Goal: Information Seeking & Learning: Learn about a topic

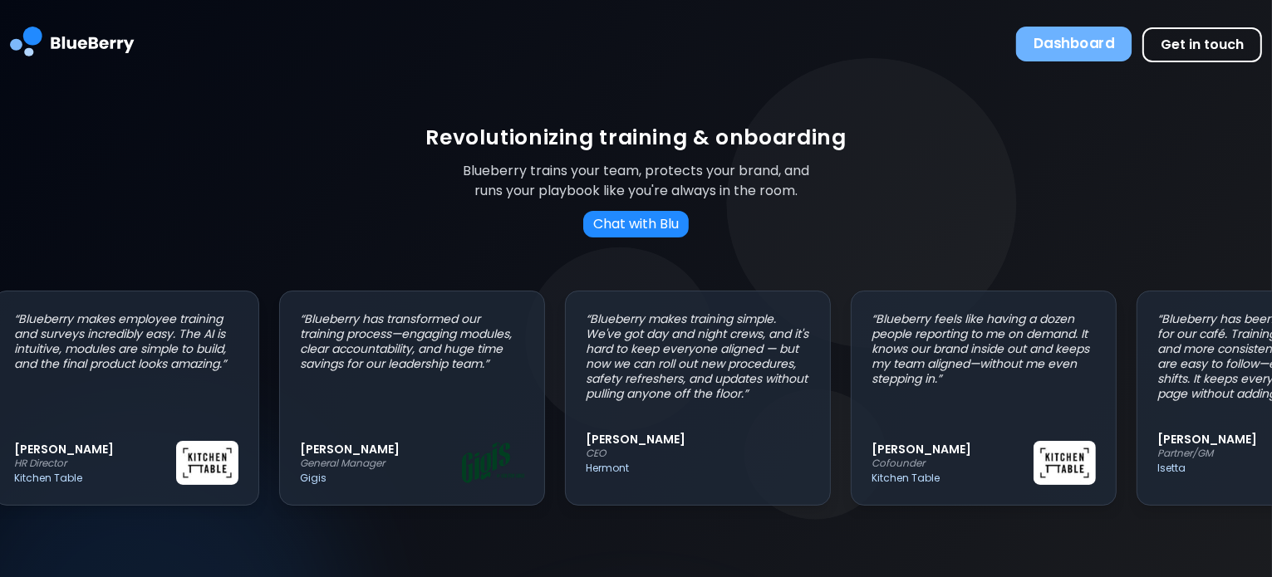
scroll to position [0, 22]
click at [1054, 38] on button "Dashboard" at bounding box center [1074, 44] width 116 height 35
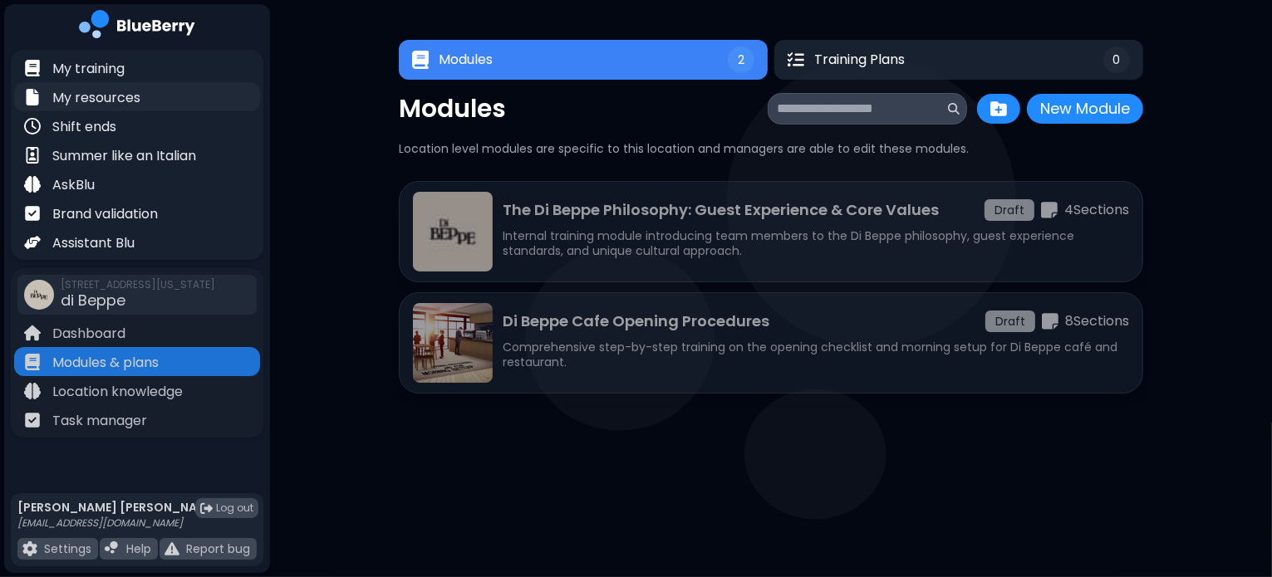
click at [100, 82] on div "My resources" at bounding box center [137, 96] width 246 height 29
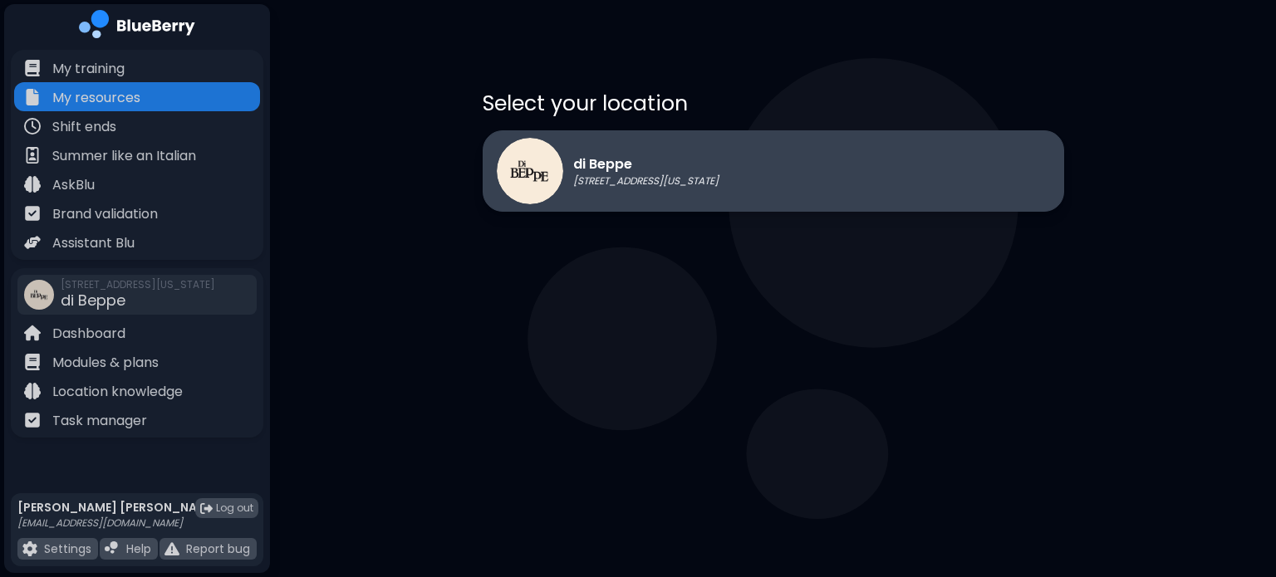
click at [671, 183] on p "[STREET_ADDRESS][US_STATE]" at bounding box center [645, 180] width 145 height 13
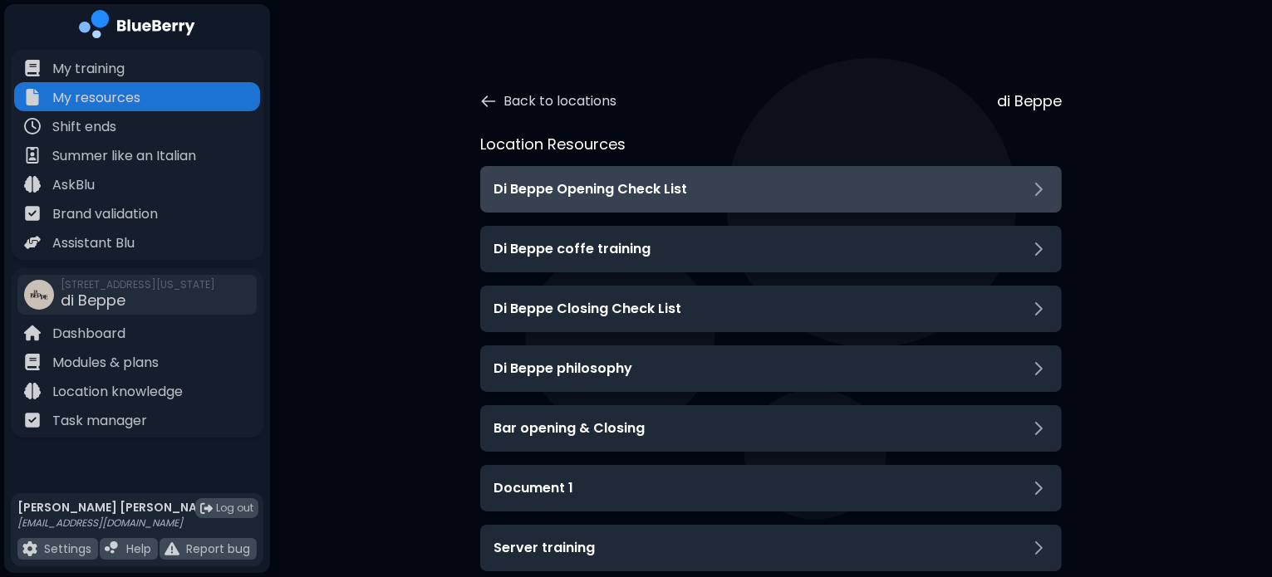
click at [575, 206] on div "Di Beppe Opening Check List" at bounding box center [771, 189] width 582 height 47
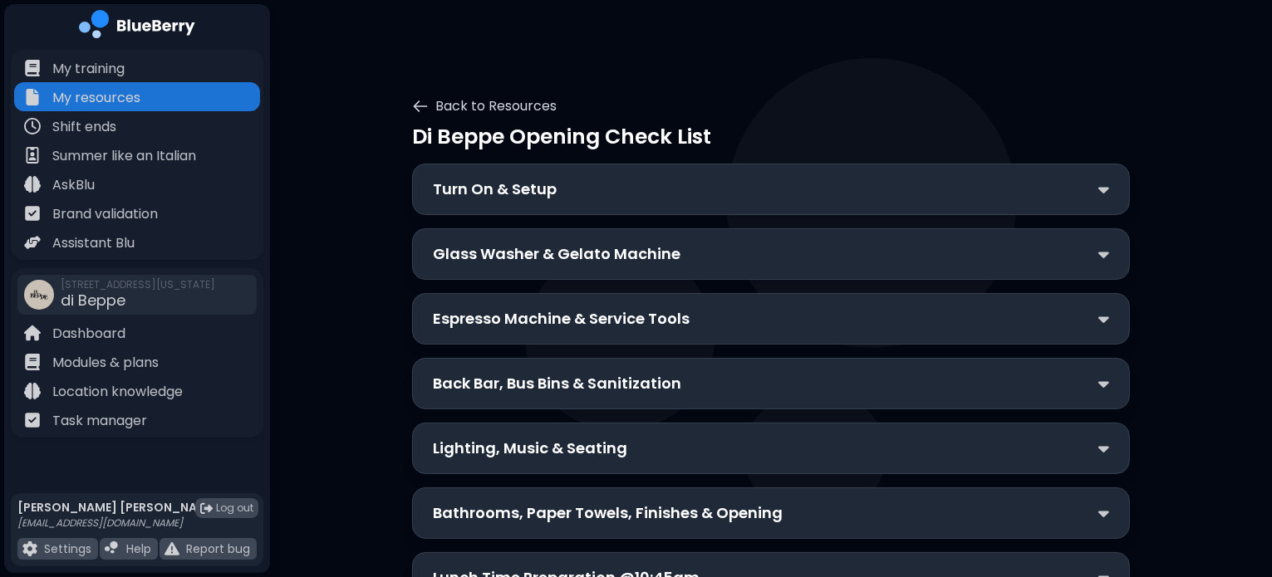
click at [505, 182] on p "Turn On & Setup" at bounding box center [495, 189] width 124 height 23
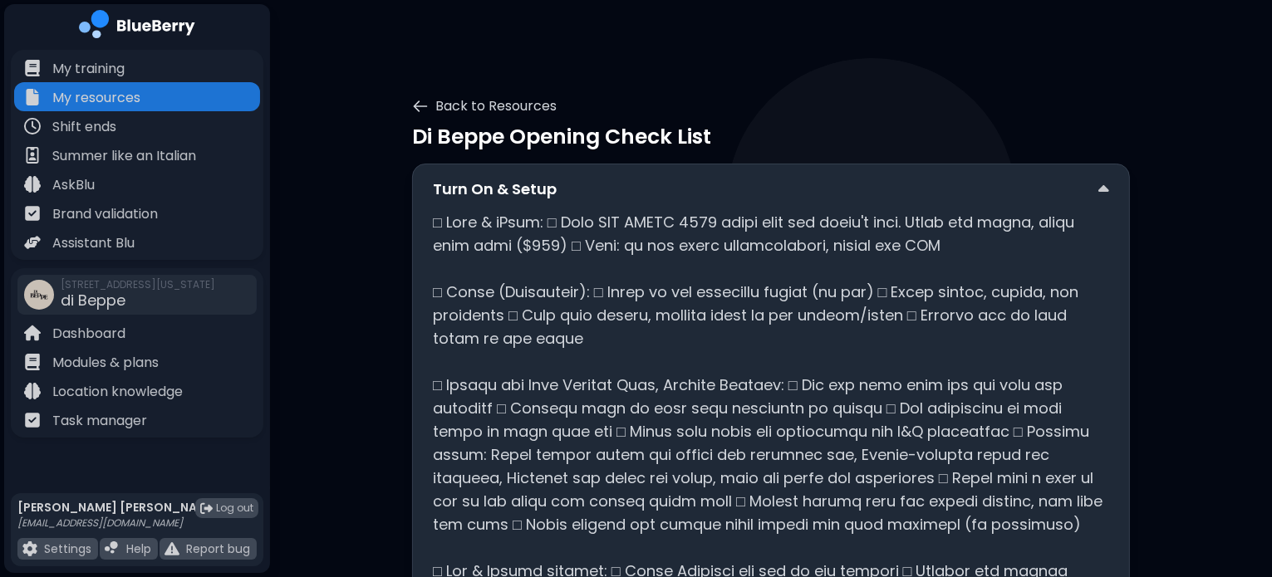
click at [505, 182] on p "Turn On & Setup" at bounding box center [495, 189] width 124 height 23
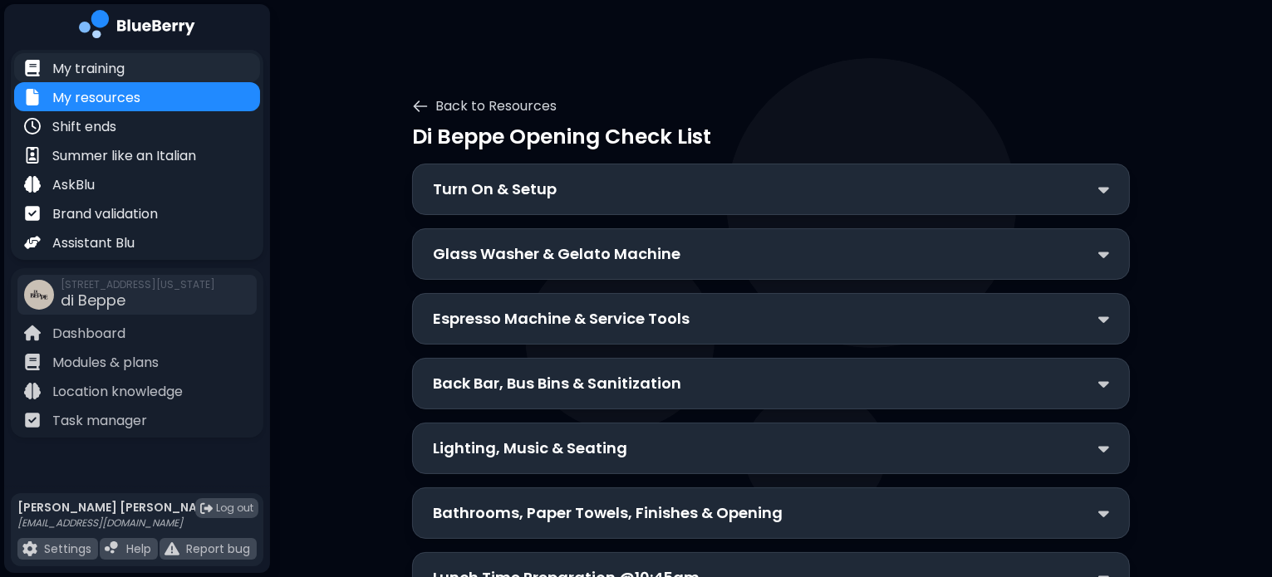
click at [96, 71] on p "My training" at bounding box center [88, 69] width 72 height 20
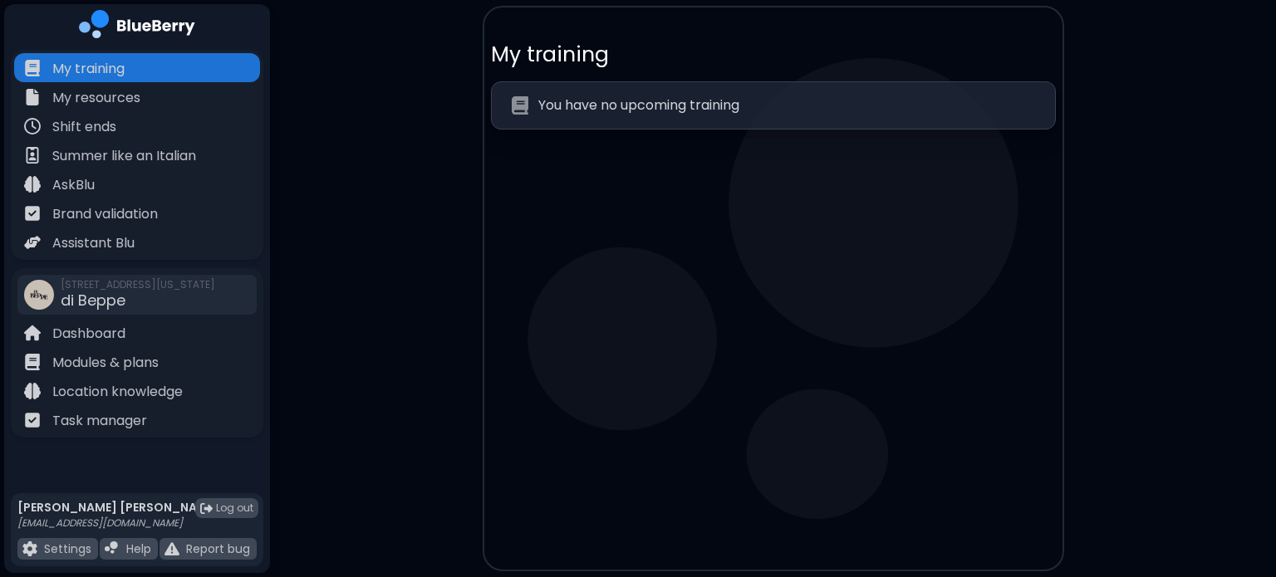
click at [625, 106] on p "You have no upcoming training" at bounding box center [638, 106] width 201 height 20
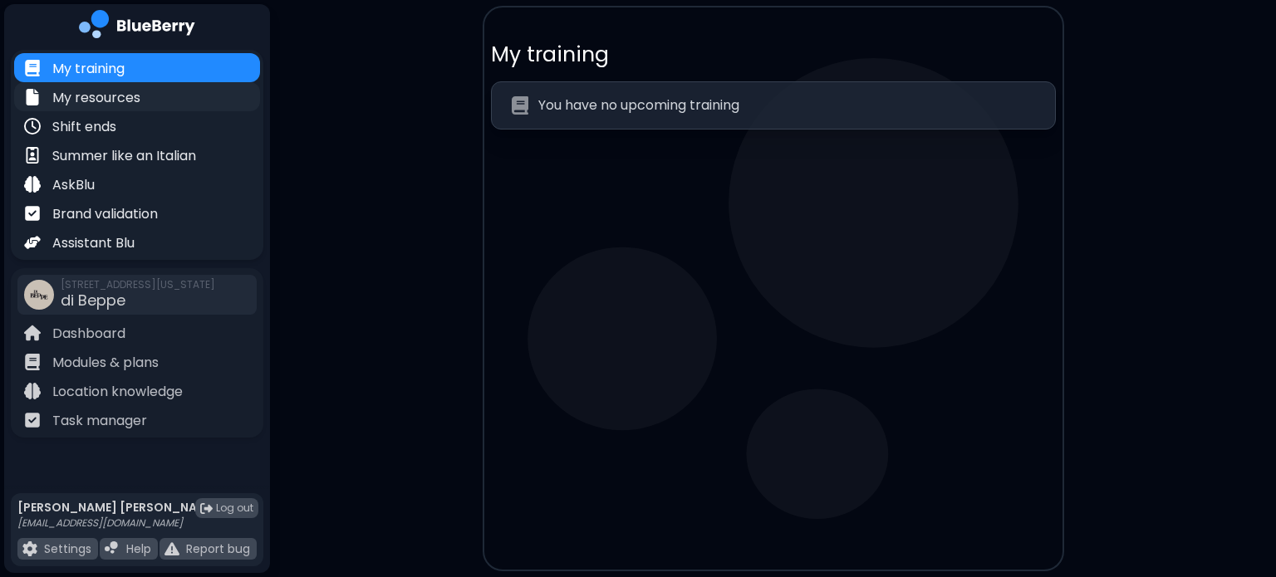
click at [125, 105] on p "My resources" at bounding box center [96, 98] width 88 height 20
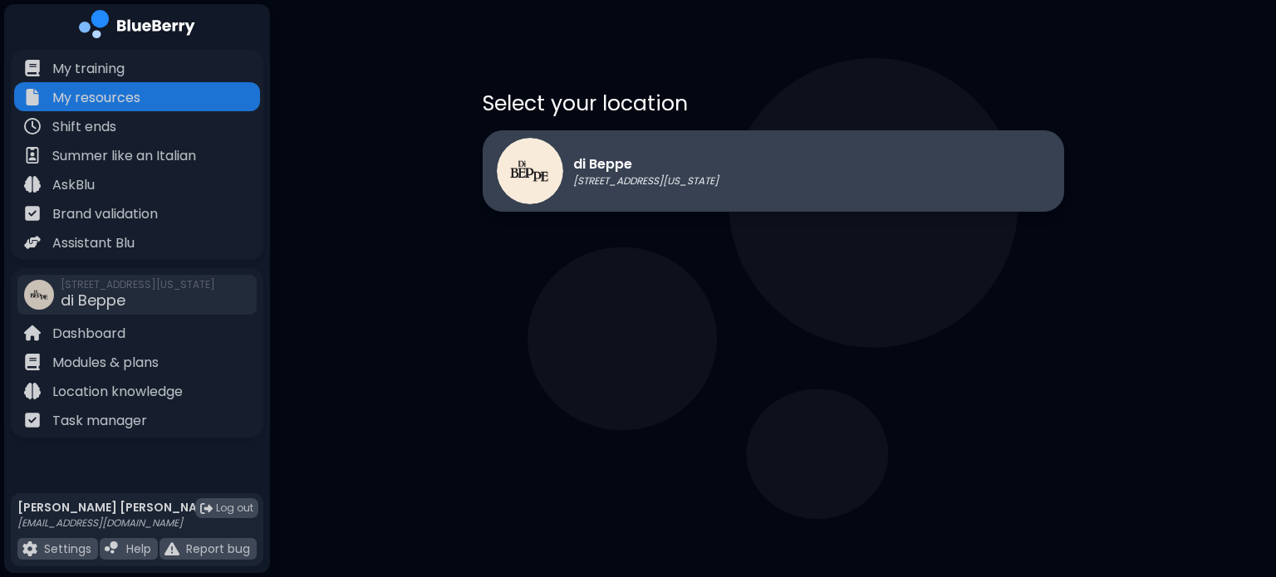
click at [515, 187] on img at bounding box center [530, 171] width 66 height 66
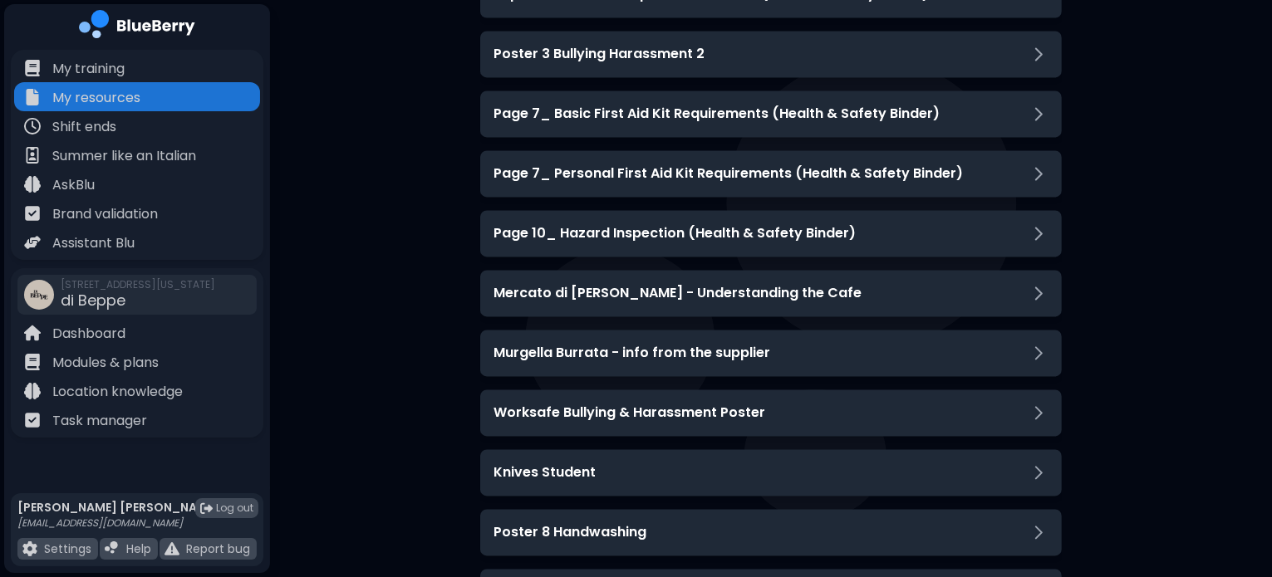
scroll to position [3436, 0]
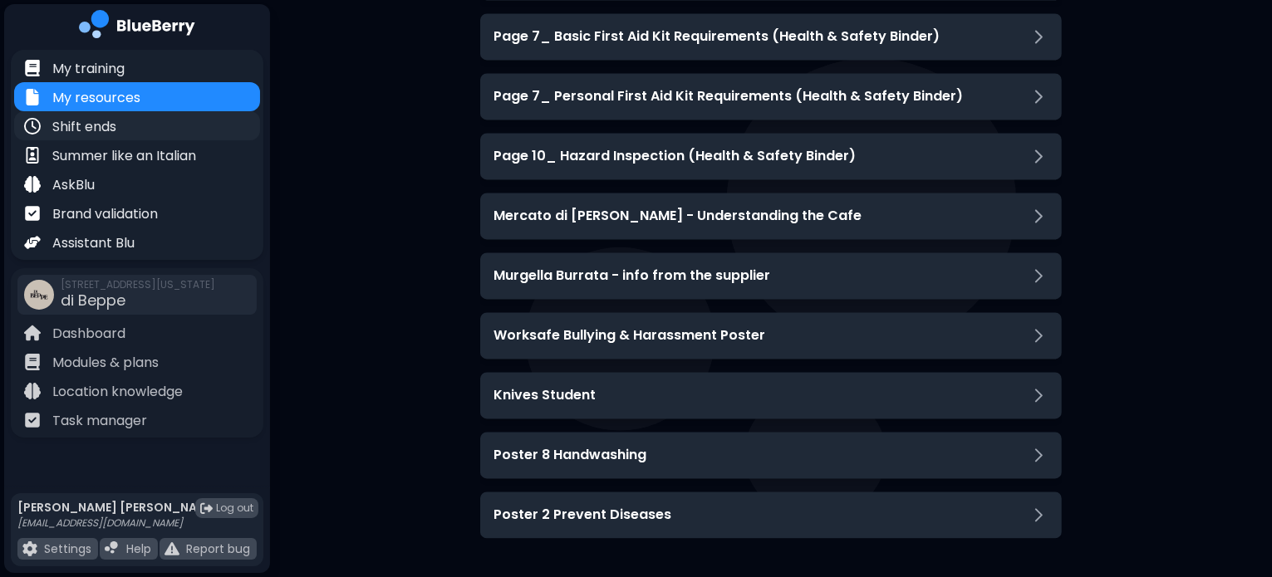
click at [93, 124] on p "Shift ends" at bounding box center [84, 127] width 64 height 20
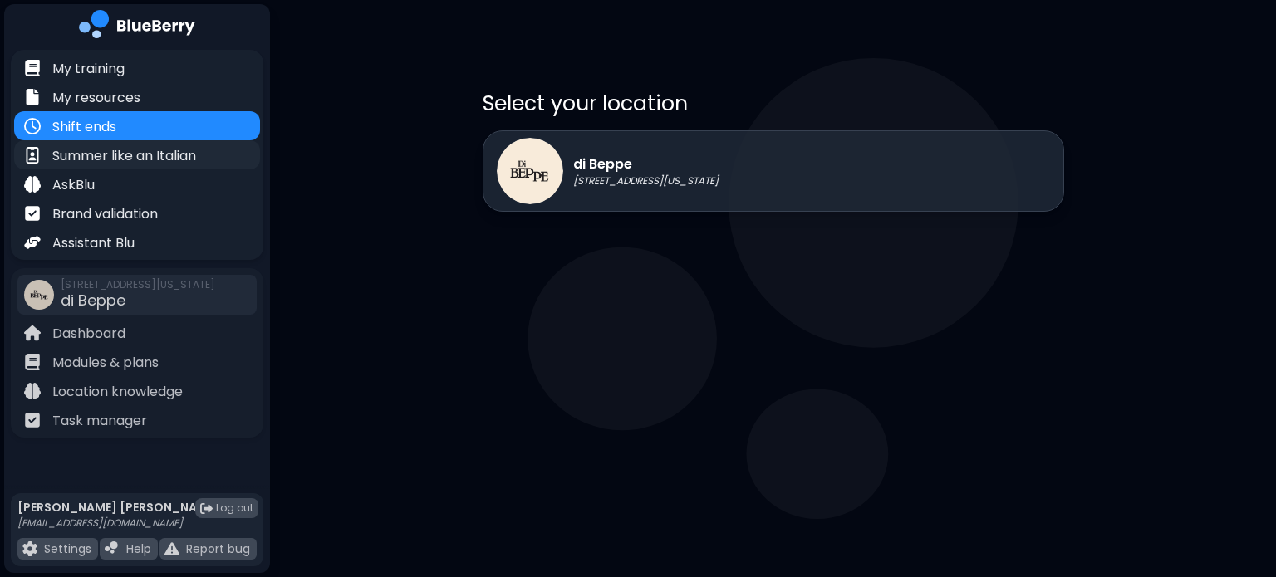
click at [93, 162] on p "Summer like an Italian" at bounding box center [124, 156] width 144 height 20
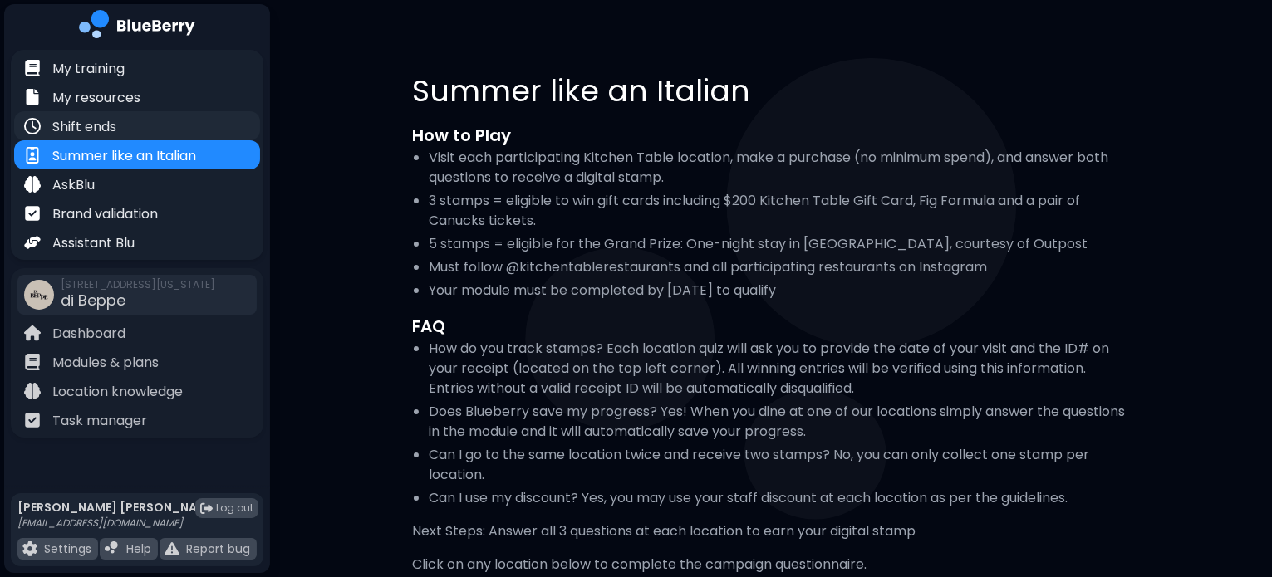
click at [119, 122] on div "Shift ends" at bounding box center [137, 125] width 246 height 29
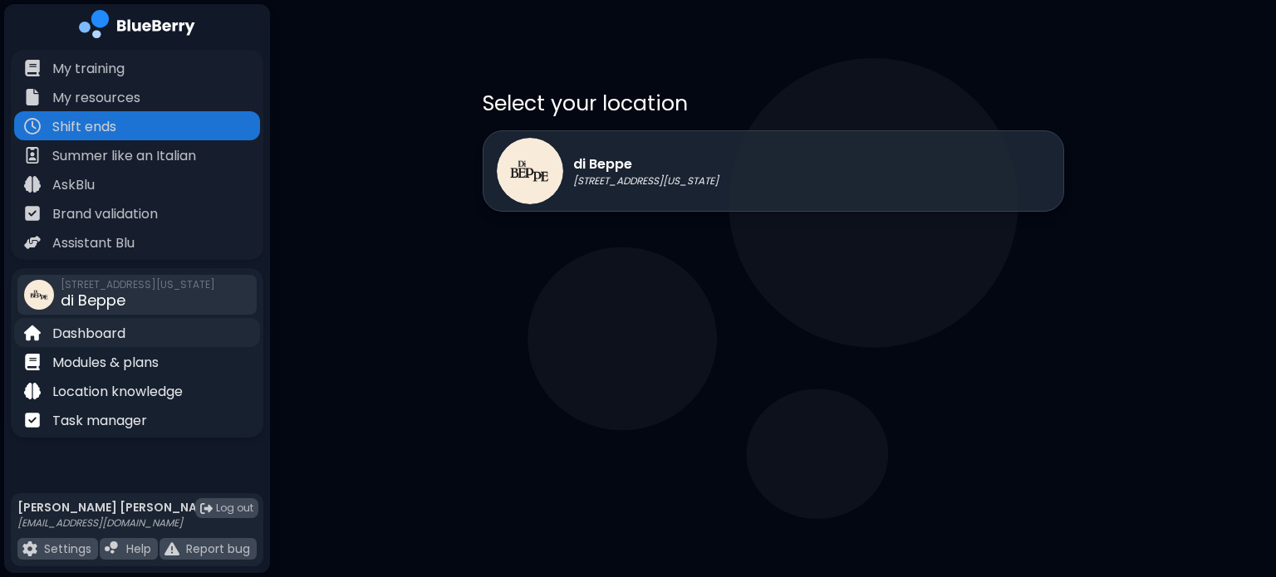
click at [136, 328] on div "Dashboard" at bounding box center [137, 332] width 246 height 29
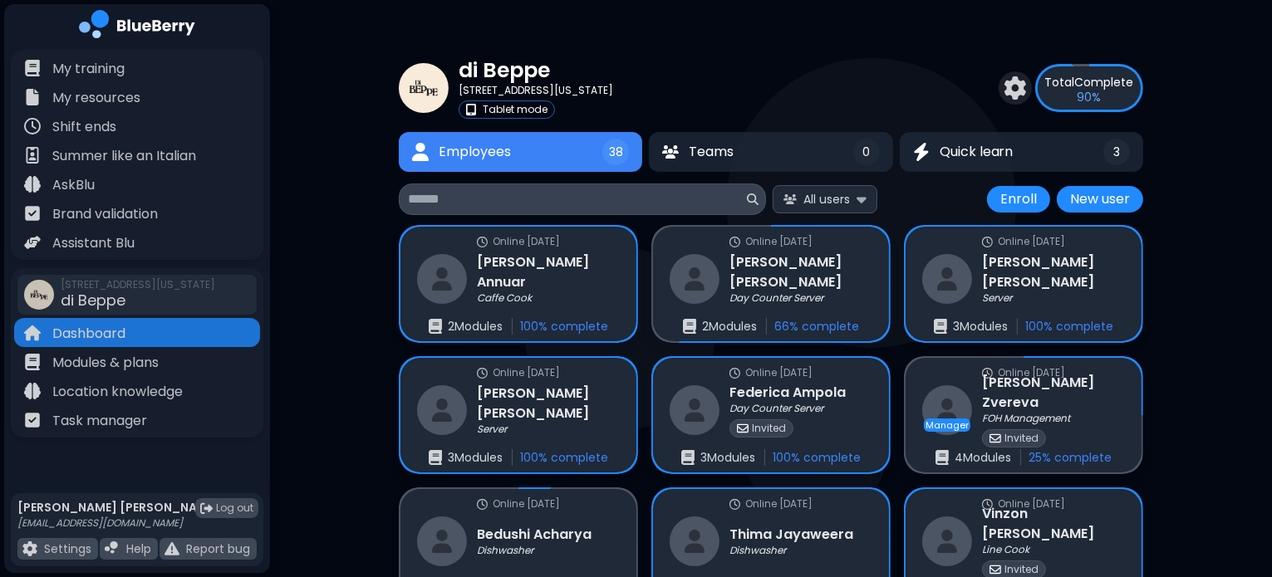
click at [1060, 82] on span "Total" at bounding box center [1060, 82] width 30 height 17
click at [864, 196] on img at bounding box center [862, 199] width 10 height 16
click at [839, 304] on span "Incomplete" at bounding box center [832, 300] width 65 height 15
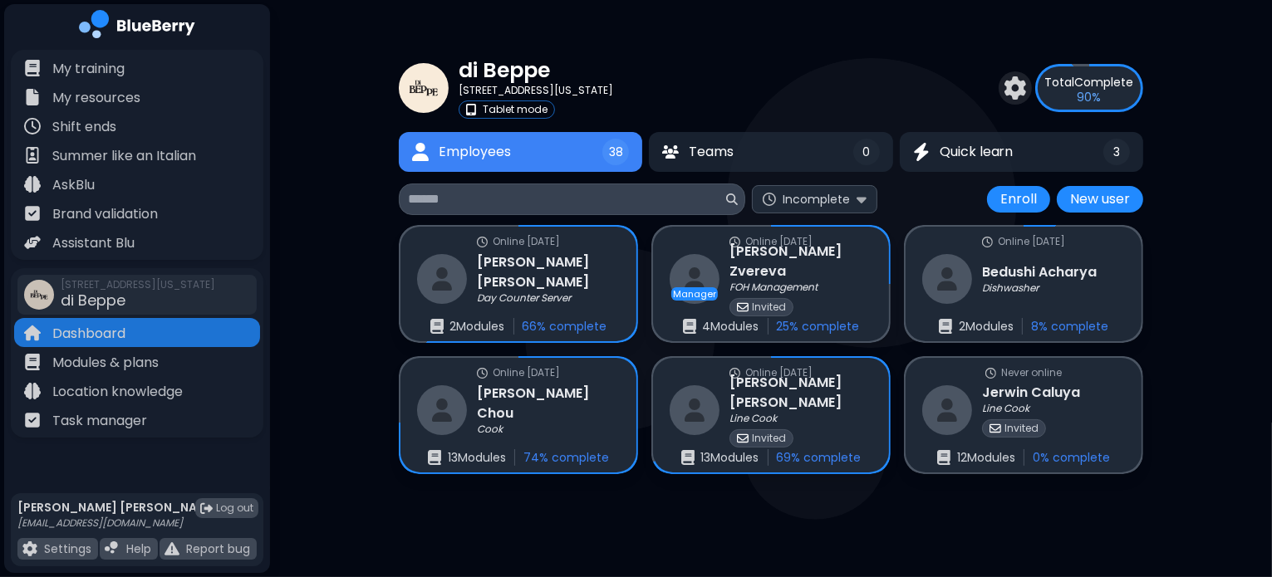
click at [1083, 100] on p "90 %" at bounding box center [1090, 97] width 24 height 15
